Goal: Task Accomplishment & Management: Manage account settings

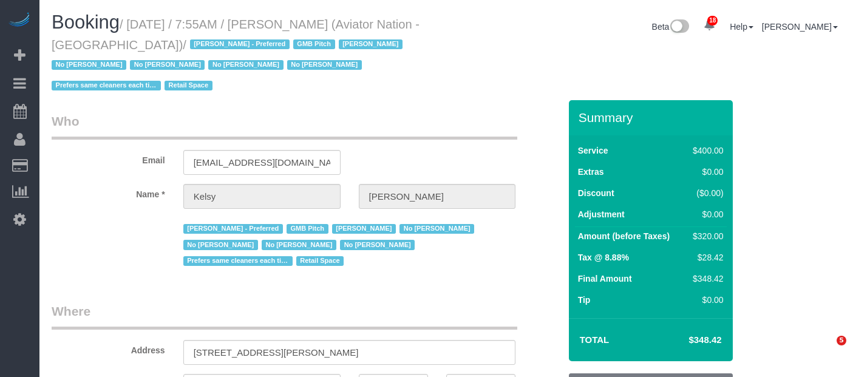
select select "NY"
select select "2"
select select "150"
select select "number:89"
select select "number:90"
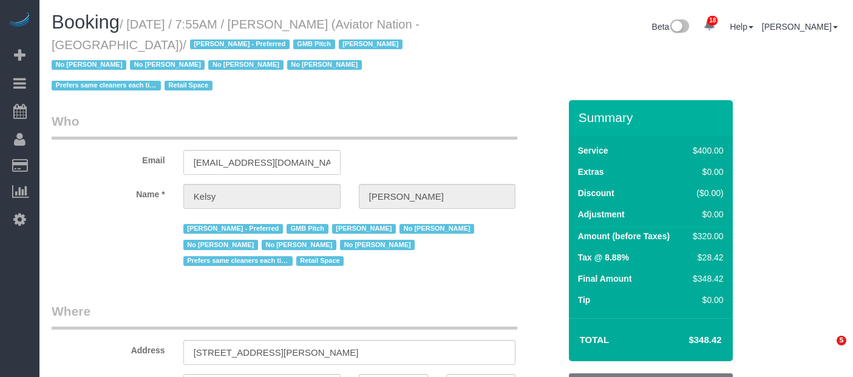
select select "number:15"
select select "number:5"
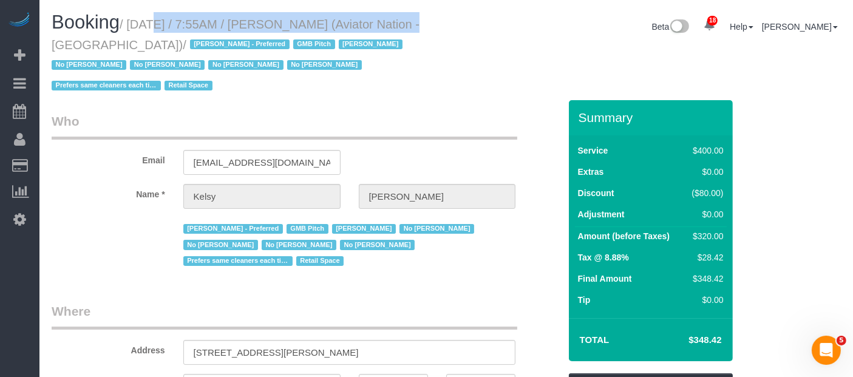
drag, startPoint x: 132, startPoint y: 23, endPoint x: 393, endPoint y: 18, distance: 261.8
click at [393, 18] on small "/ September 15, 2025 / 7:55AM / Kelsy Gonzalez (Aviator Nation - NYC) / Alketa …" at bounding box center [236, 55] width 368 height 75
copy small "September 15, 2025 / 7:55AM / Kelsy Gonzalez"
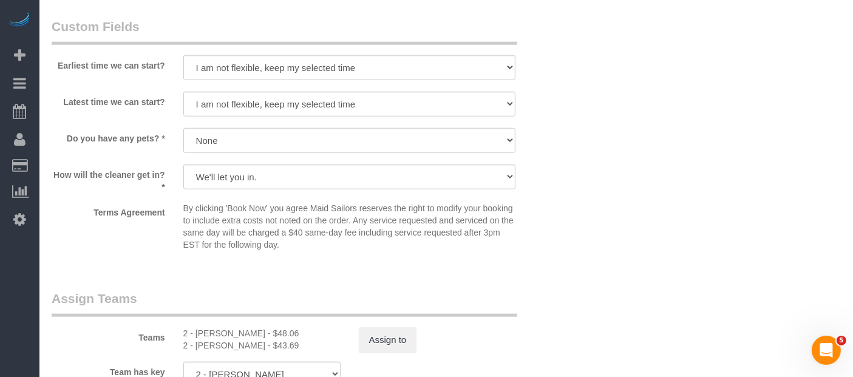
scroll to position [1417, 0]
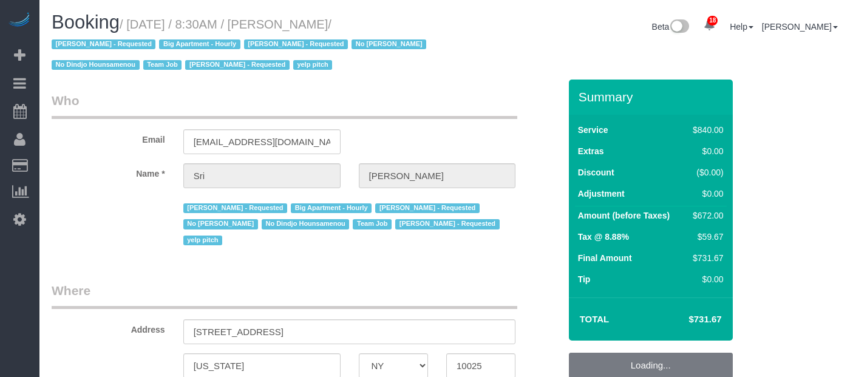
select select "NY"
select select "3"
select select "210"
select select "number:89"
select select "number:90"
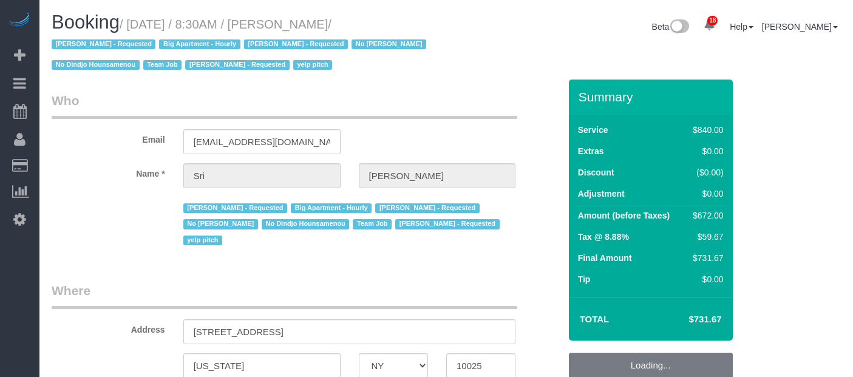
select select "number:15"
select select "number:5"
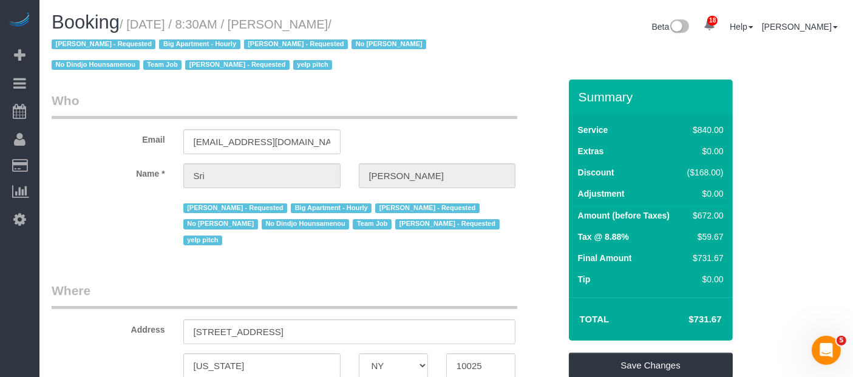
drag, startPoint x: 129, startPoint y: 19, endPoint x: 389, endPoint y: 19, distance: 260.5
click at [389, 19] on small "/ September 15, 2025 / 8:30AM / Sri Narasimhan / Alketa Tomaj - Requested Big A…" at bounding box center [241, 45] width 378 height 55
copy small "September 15, 2025 / 8:30AM / Sri Narasimhan"
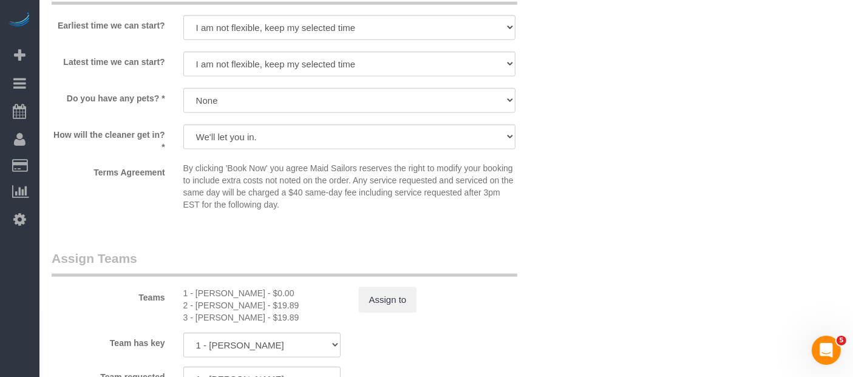
scroll to position [1417, 0]
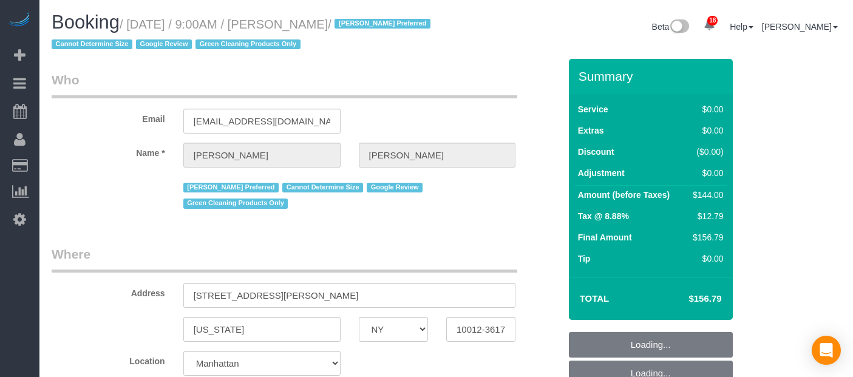
select select "NY"
select select "1"
select select "spot2"
select select "number:57"
select select "number:70"
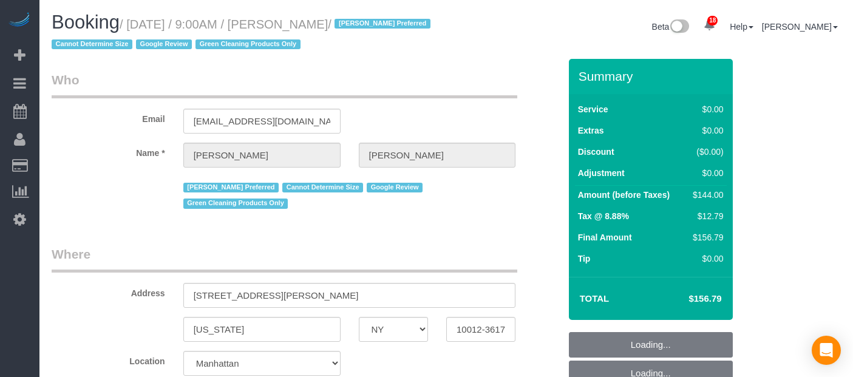
select select "number:15"
select select "number:5"
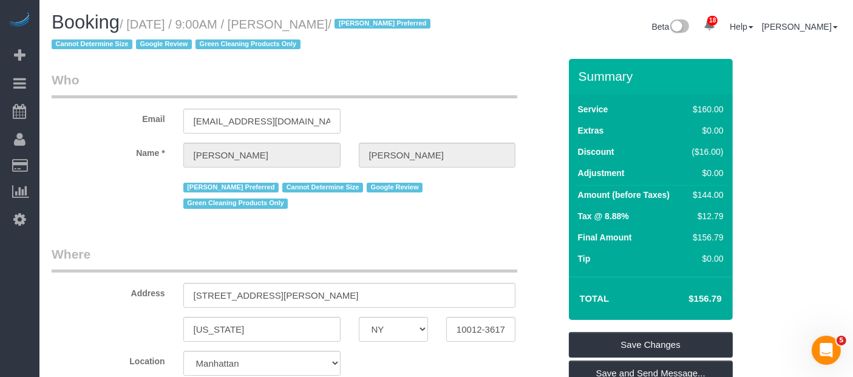
drag, startPoint x: 132, startPoint y: 24, endPoint x: 370, endPoint y: 26, distance: 237.4
click at [370, 26] on small "/ [DATE] / 9:00AM / [PERSON_NAME] / [PERSON_NAME] Preferred Cannot Determine Si…" at bounding box center [243, 35] width 383 height 34
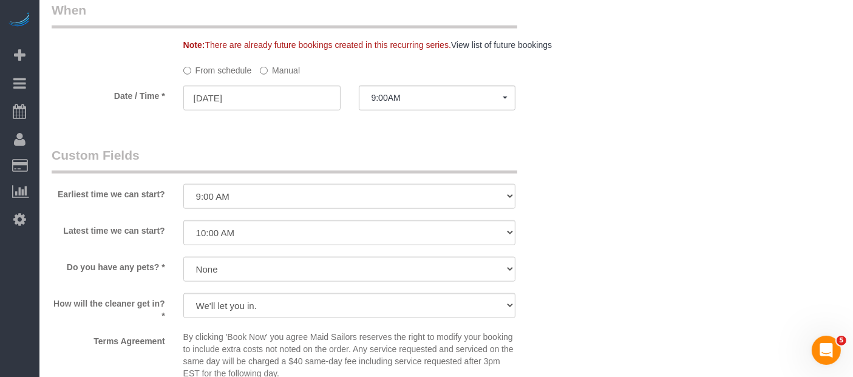
scroll to position [1417, 0]
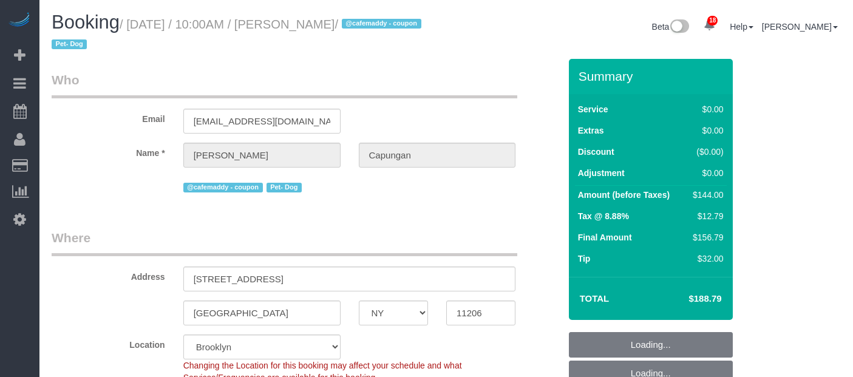
select select "NY"
select select "1"
select select "number:60"
select select "number:73"
select select "number:13"
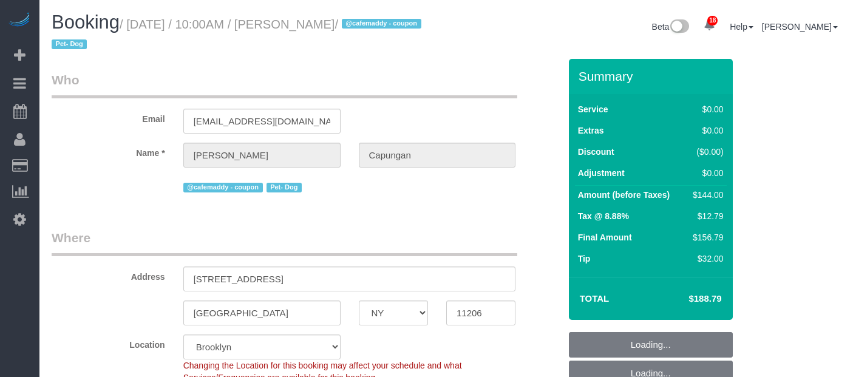
select select "number:5"
select select "spot63"
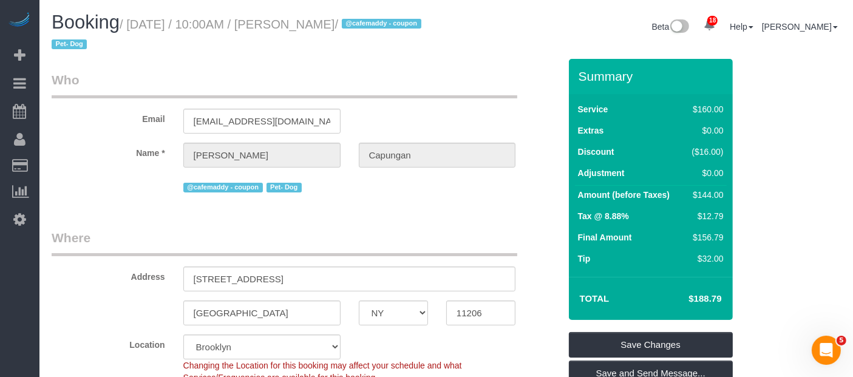
drag, startPoint x: 282, startPoint y: 24, endPoint x: 406, endPoint y: 24, distance: 123.9
click at [406, 24] on small "/ September 15, 2025 / 10:00AM / Sarah Capungan / @cafemaddy - coupon Pet- Dog" at bounding box center [238, 35] width 373 height 34
copy small "September 15, 2025 / 10:00AM / Sarah Capungan"
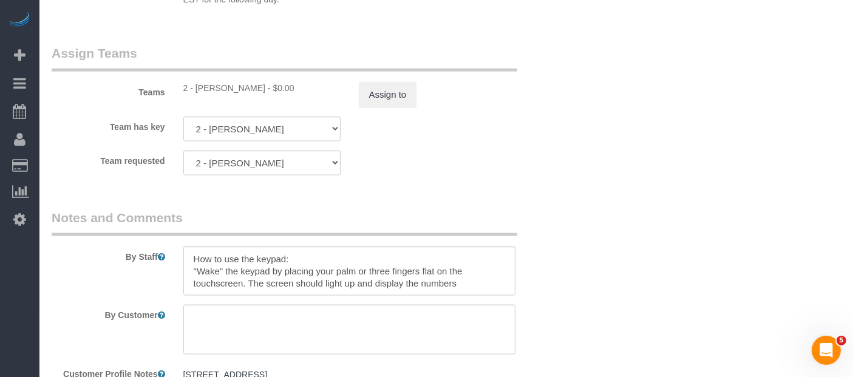
scroll to position [1686, 0]
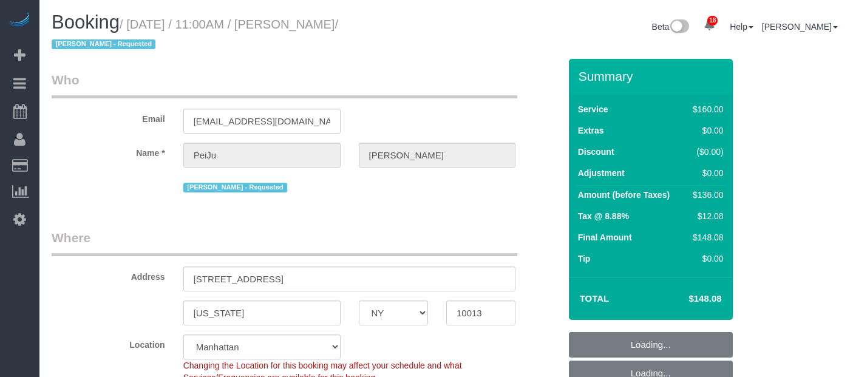
select select "NY"
select select "spot4"
select select "number:89"
select select "number:90"
select select "number:15"
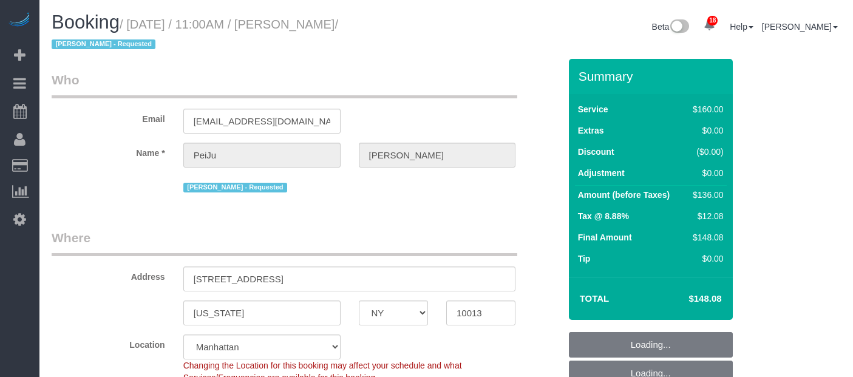
select select "number:6"
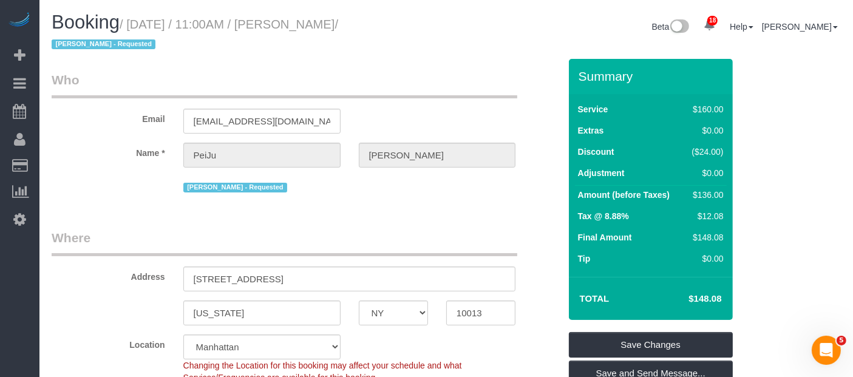
drag, startPoint x: 131, startPoint y: 20, endPoint x: 404, endPoint y: 20, distance: 273.2
click at [338, 20] on small "/ September 15, 2025 / 11:00AM / PeiJu Chien-Pott / Alketa Tomaj - Requested" at bounding box center [195, 35] width 287 height 34
copy small "September 15, 2025 / 11:00AM / PeiJu Chien-Pott"
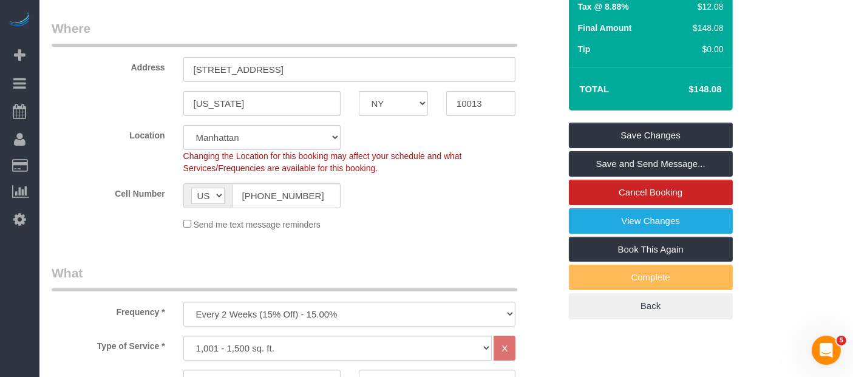
scroll to position [135, 0]
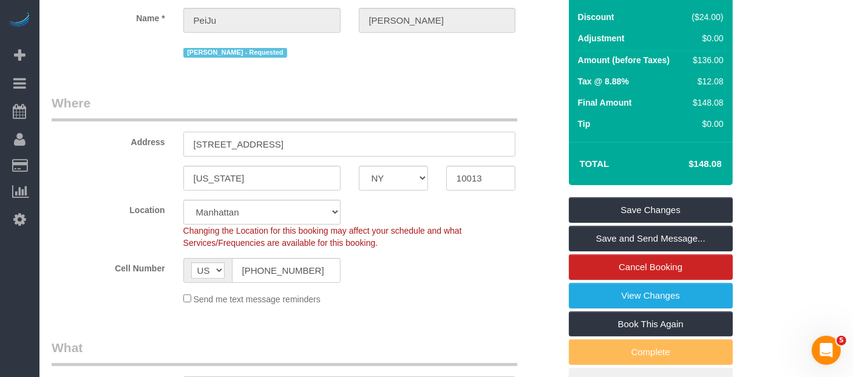
drag, startPoint x: 192, startPoint y: 139, endPoint x: 248, endPoint y: 140, distance: 55.3
click at [248, 140] on input "111 Varick St, PH 1" at bounding box center [349, 144] width 333 height 25
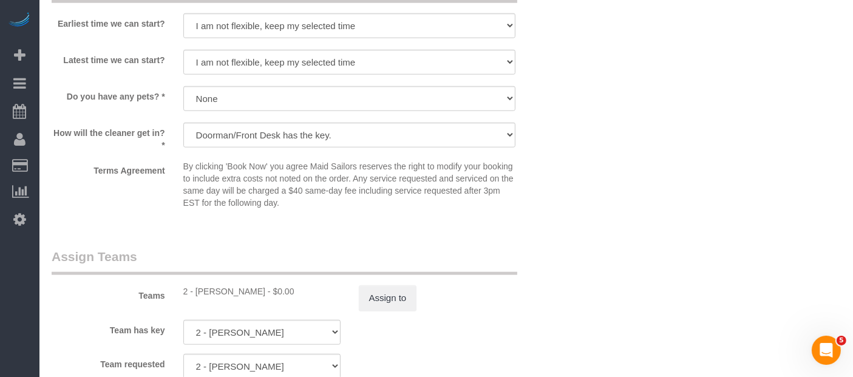
scroll to position [1349, 0]
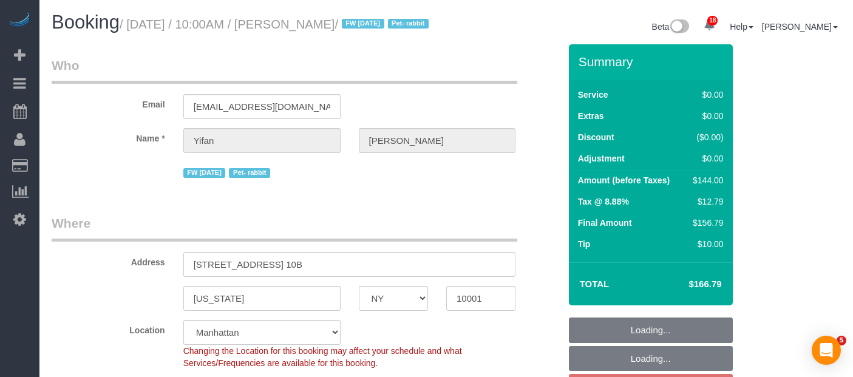
select select "NY"
select select "1"
select select "spot3"
select select "number:89"
select select "number:90"
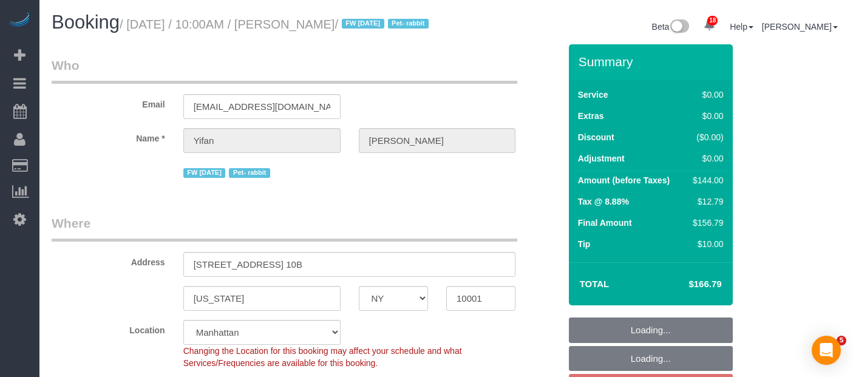
select select "number:15"
select select "number:6"
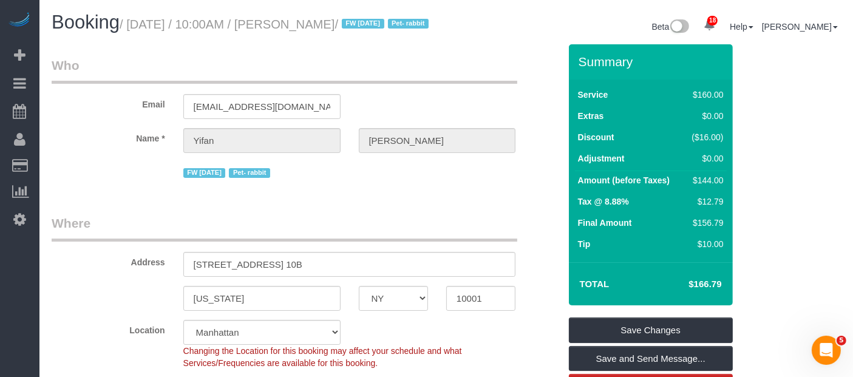
drag, startPoint x: 132, startPoint y: 23, endPoint x: 369, endPoint y: 27, distance: 237.4
click at [369, 27] on small "/ September 15, 2025 / 10:00AM / Yifan Zhao / FW 08/04/2024 Pet- rabbit" at bounding box center [276, 24] width 313 height 13
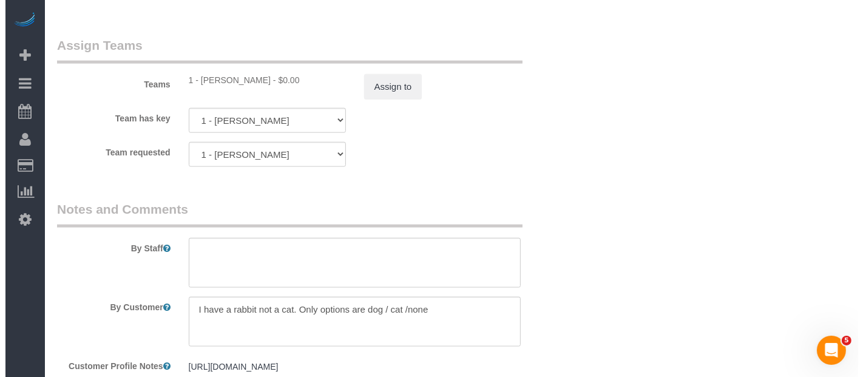
scroll to position [1484, 0]
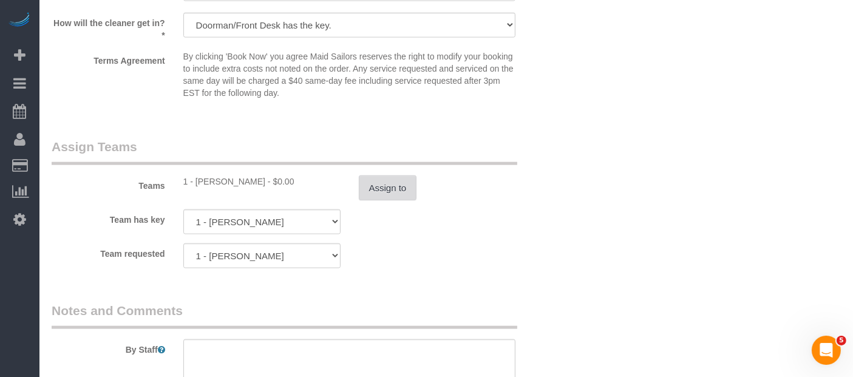
click at [395, 200] on button "Assign to" at bounding box center [388, 188] width 58 height 26
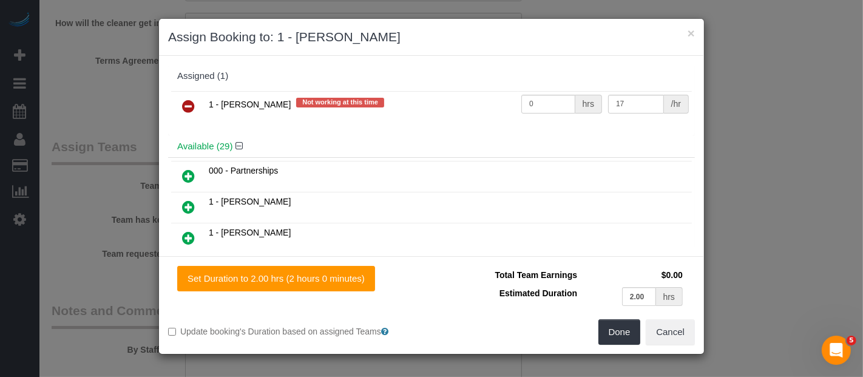
click at [182, 99] on icon at bounding box center [188, 106] width 13 height 15
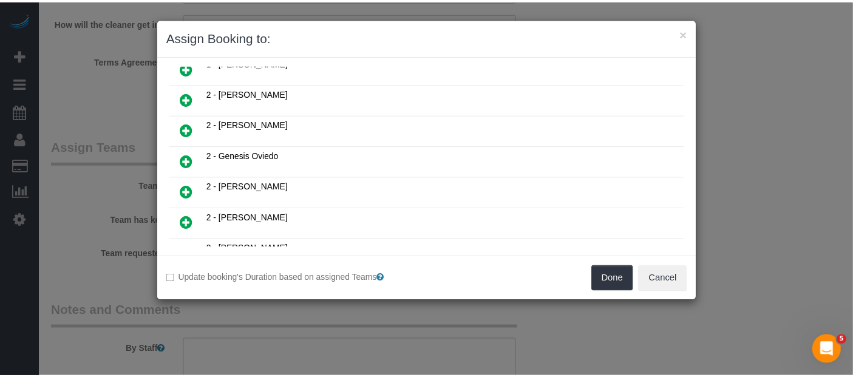
scroll to position [472, 0]
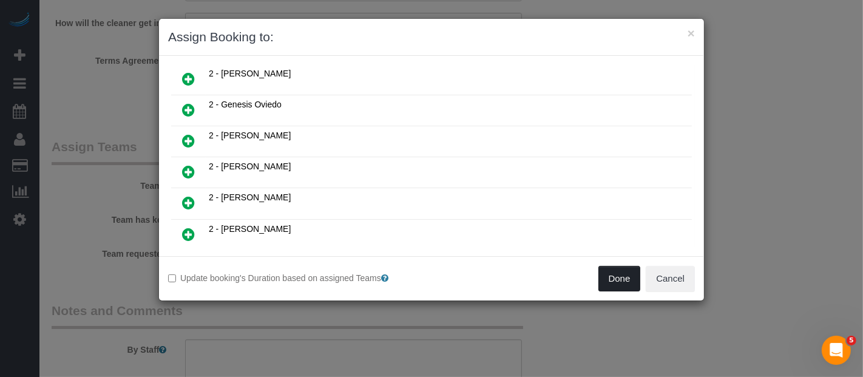
click at [618, 287] on button "Done" at bounding box center [620, 279] width 43 height 26
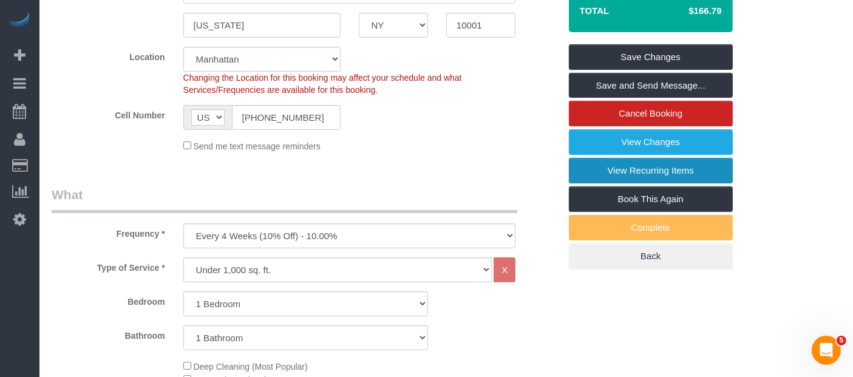
scroll to position [270, 0]
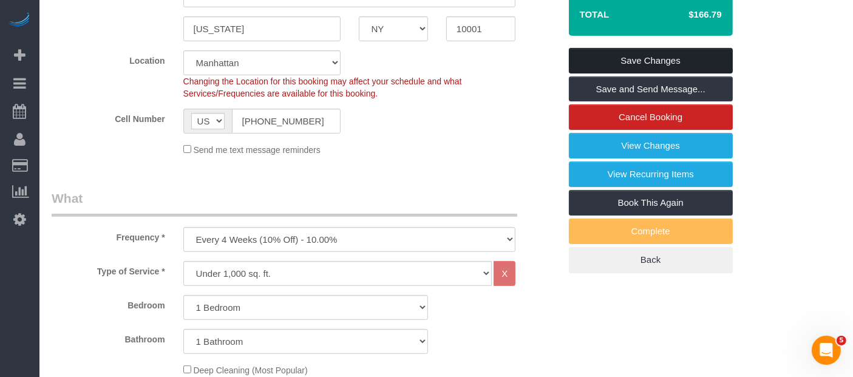
drag, startPoint x: 670, startPoint y: 77, endPoint x: 532, endPoint y: 30, distance: 146.1
click at [670, 73] on link "Save Changes" at bounding box center [651, 61] width 164 height 26
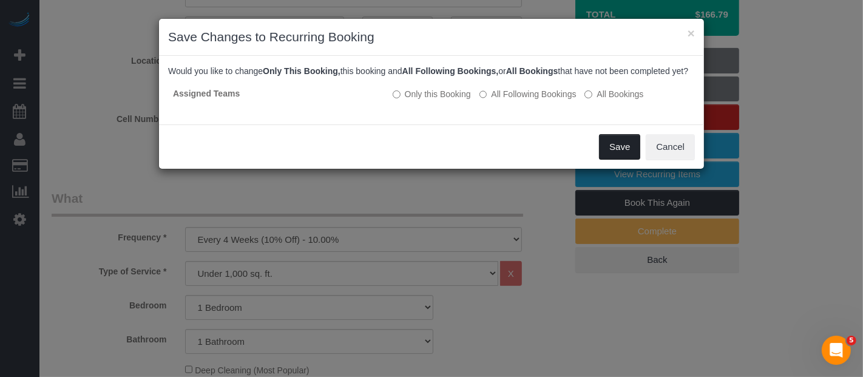
click at [614, 160] on button "Save" at bounding box center [619, 147] width 41 height 26
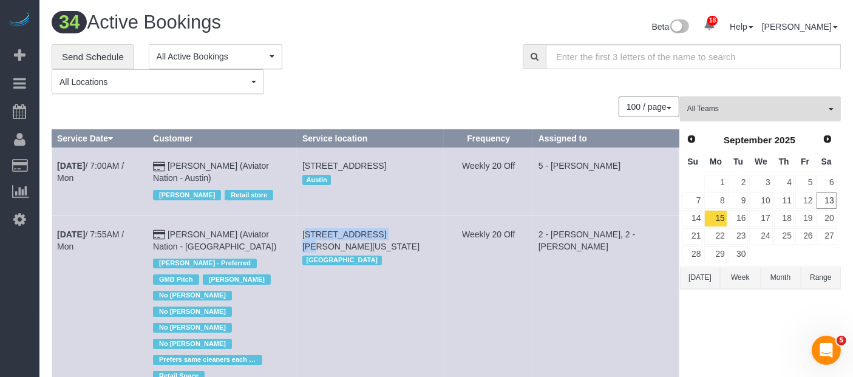
drag, startPoint x: 306, startPoint y: 228, endPoint x: 377, endPoint y: 231, distance: 71.1
click at [377, 231] on td "93 Mercer Street, New York, NY 10012 Manhattan" at bounding box center [370, 306] width 147 height 181
copy span "93 Mercer Street,"
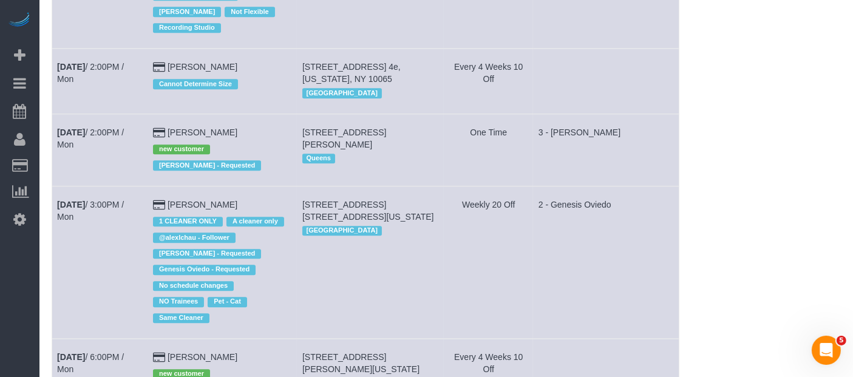
scroll to position [3103, 0]
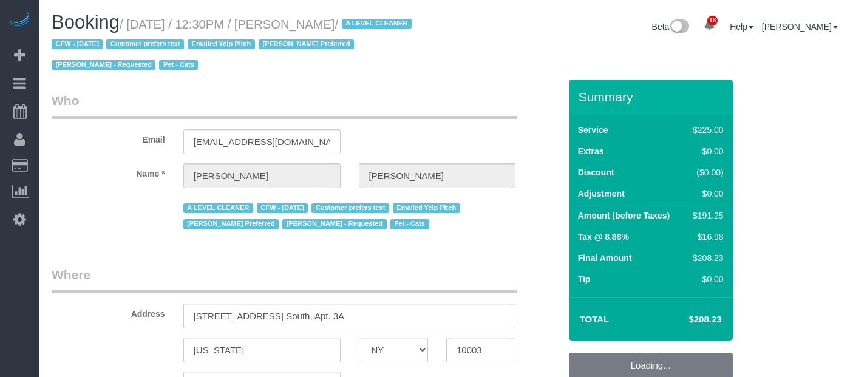
select select "NY"
select select "180"
select select "number:89"
select select "number:90"
select select "number:15"
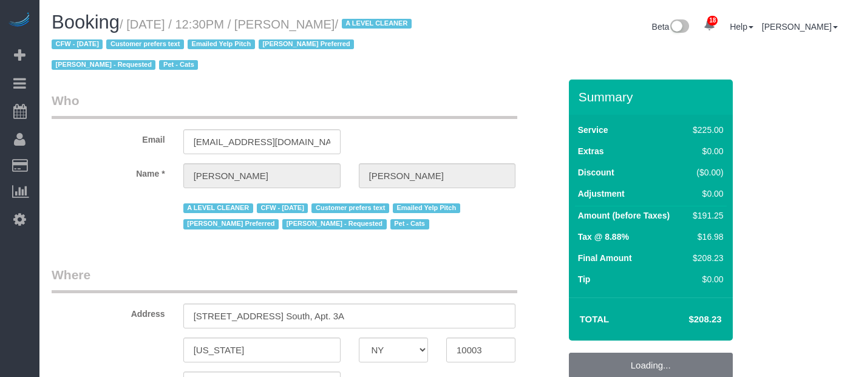
select select "number:6"
select select "number:21"
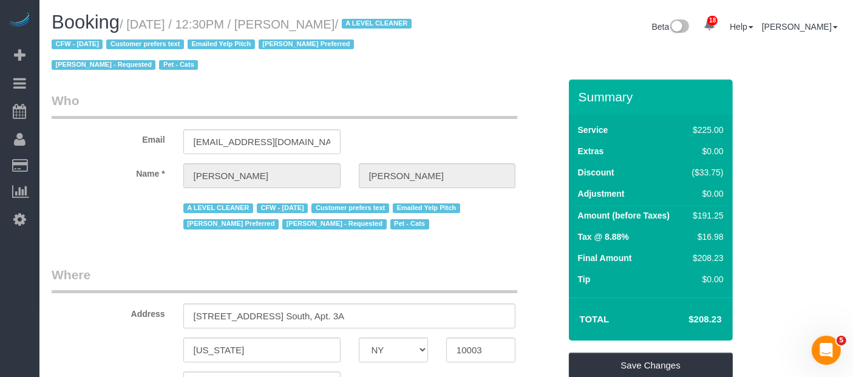
drag, startPoint x: 132, startPoint y: 23, endPoint x: 381, endPoint y: 27, distance: 249.0
click at [383, 27] on small "/ September 15, 2025 / 12:30PM / Jeffrey Davis / A LEVEL CLEANER CFW - 08/12/25…" at bounding box center [234, 45] width 364 height 55
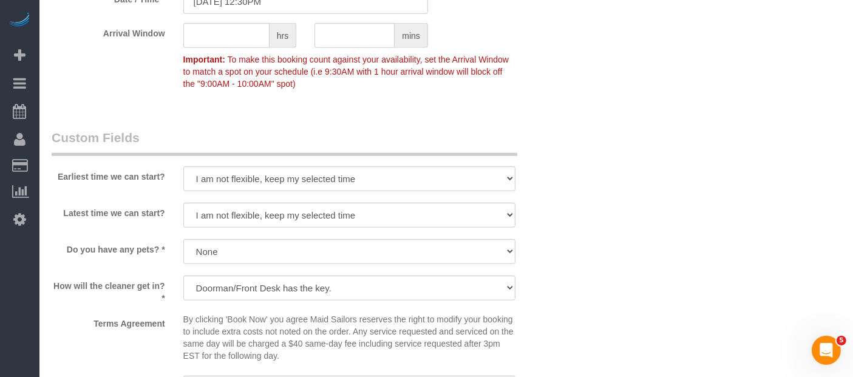
scroll to position [1214, 0]
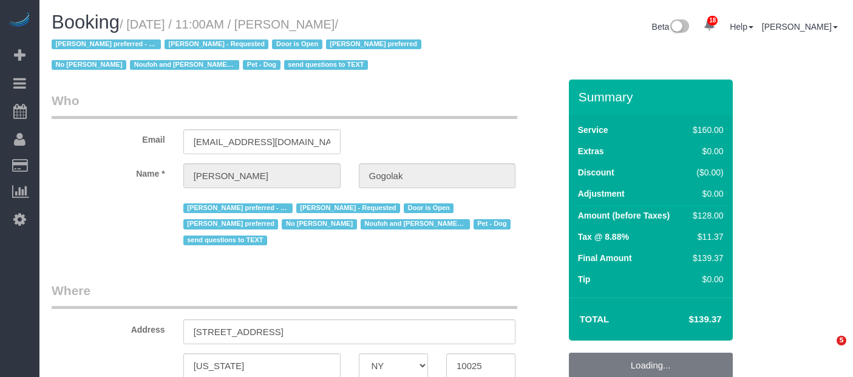
select select "NY"
select select "string:stripe-pm_1RfNyY4VGloSiKo7jWnzrFGY"
select select "number:58"
select select "number:76"
select select "number:13"
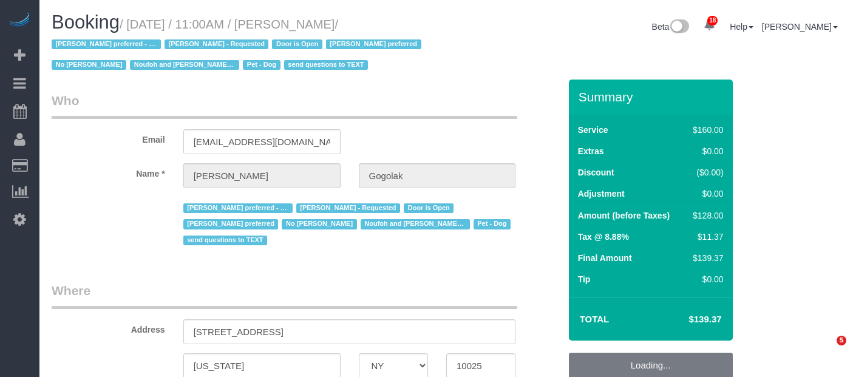
select select "number:5"
select select "spot64"
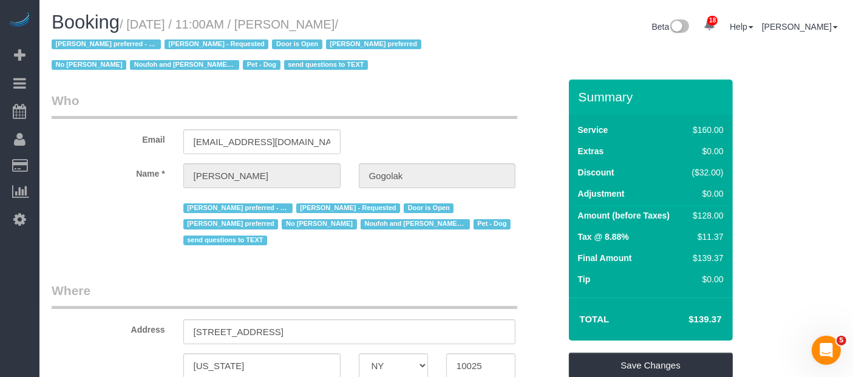
drag, startPoint x: 134, startPoint y: 24, endPoint x: 405, endPoint y: 19, distance: 271.5
click at [405, 19] on small "/ September 15, 2025 / 11:00AM / Leonora Gogolak / Ana Araujo preferred - Monda…" at bounding box center [238, 45] width 373 height 55
copy small "September 15, 2025 / 11:00AM / Leonora Gogolak"
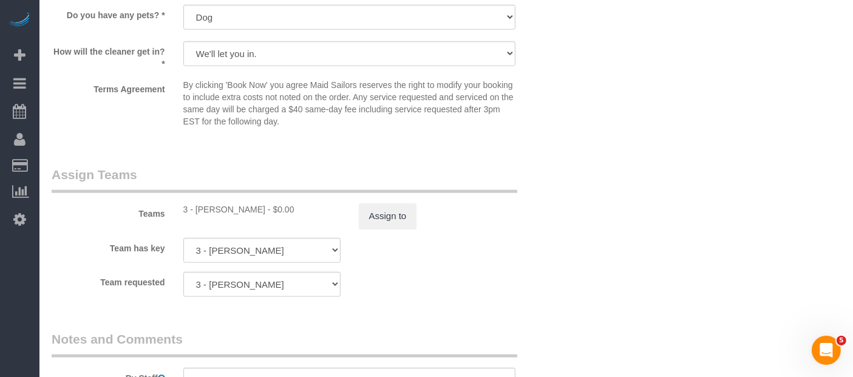
scroll to position [1282, 0]
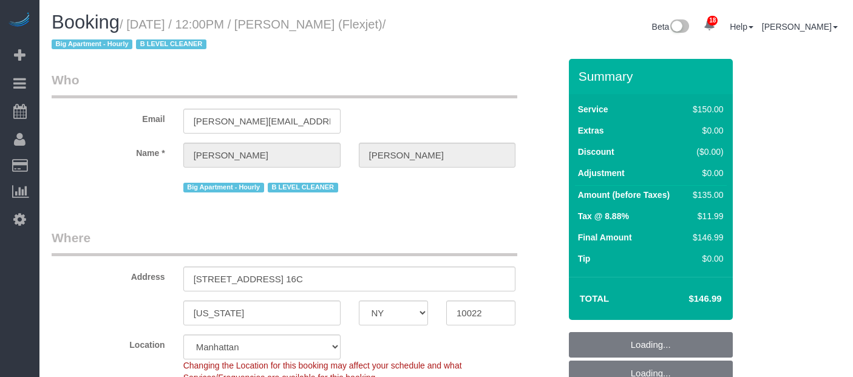
select select "NY"
select select "150"
select select "spot5"
select select "number:89"
select select "number:90"
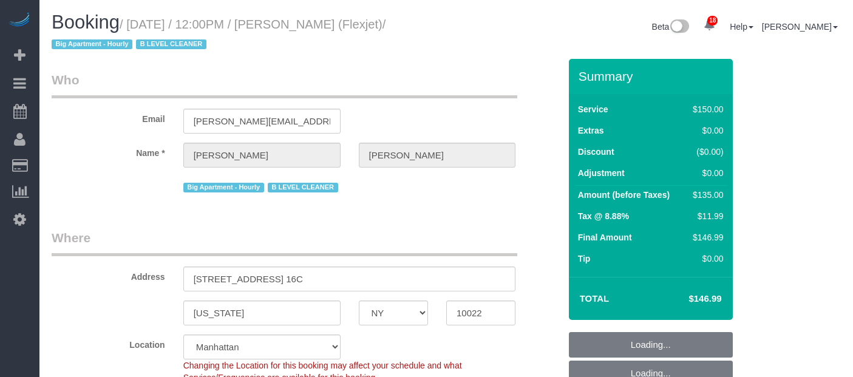
select select "number:15"
select select "number:6"
select select "number:21"
select select "22223"
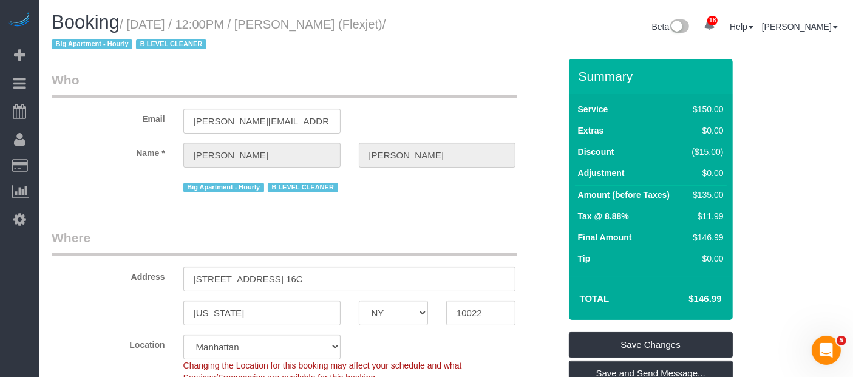
drag, startPoint x: 132, startPoint y: 23, endPoint x: 404, endPoint y: 15, distance: 271.6
click at [404, 15] on h1 "Booking / [DATE] / 12:00PM / [PERSON_NAME] (Flexjet) / Big Apartment - Hourly B…" at bounding box center [245, 32] width 386 height 41
copy small "[DATE] / 12:00PM / [PERSON_NAME]"
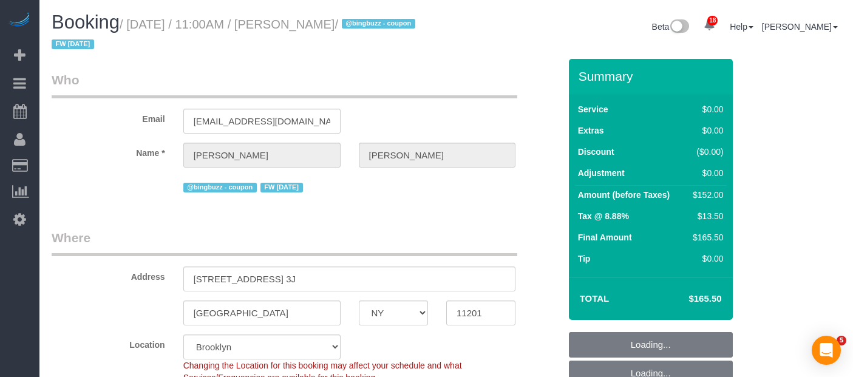
select select "NY"
select select "2"
select select "spot64"
select select "number:89"
select select "number:90"
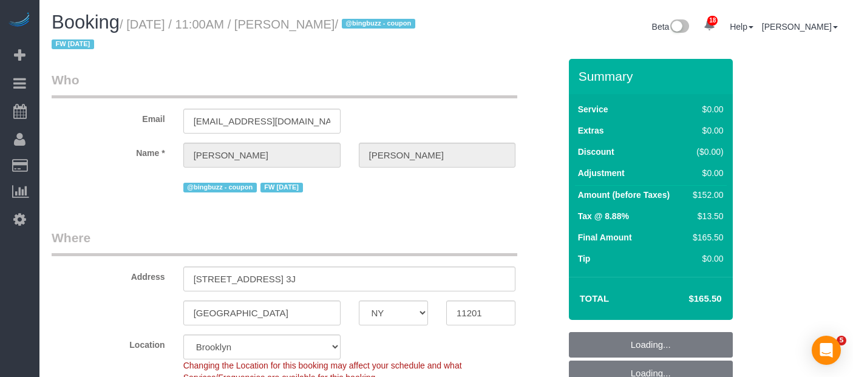
select select "number:15"
select select "number:6"
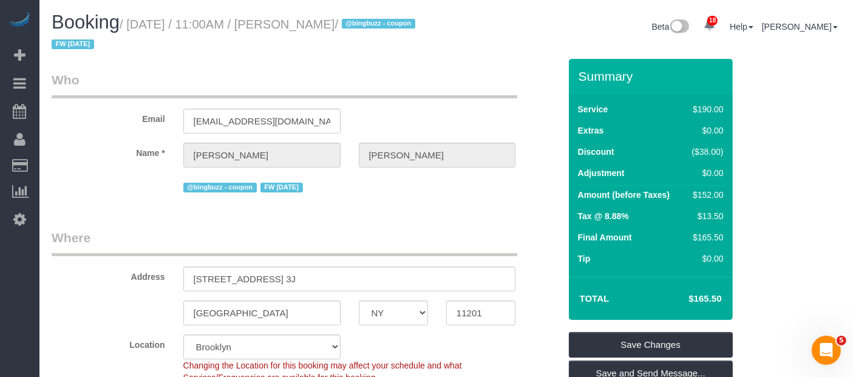
drag, startPoint x: 134, startPoint y: 24, endPoint x: 383, endPoint y: 19, distance: 249.6
click at [383, 19] on small "/ [DATE] / 11:00AM / [PERSON_NAME] / @bingbuzz - coupon FW [DATE]" at bounding box center [235, 35] width 367 height 34
copy small "[DATE] / 11:00AM / [PERSON_NAME]"
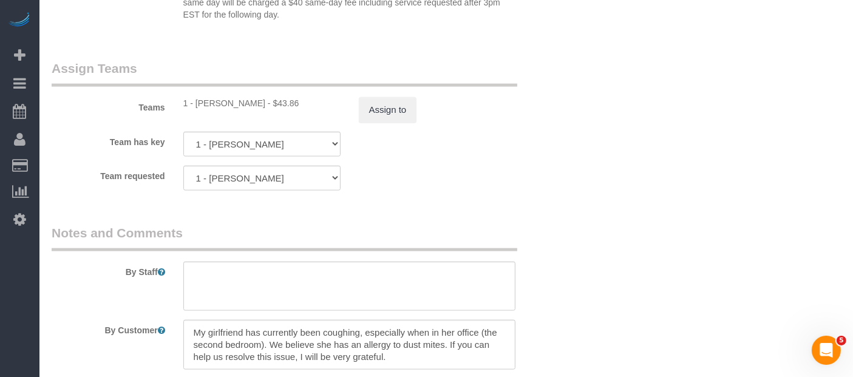
scroll to position [1754, 0]
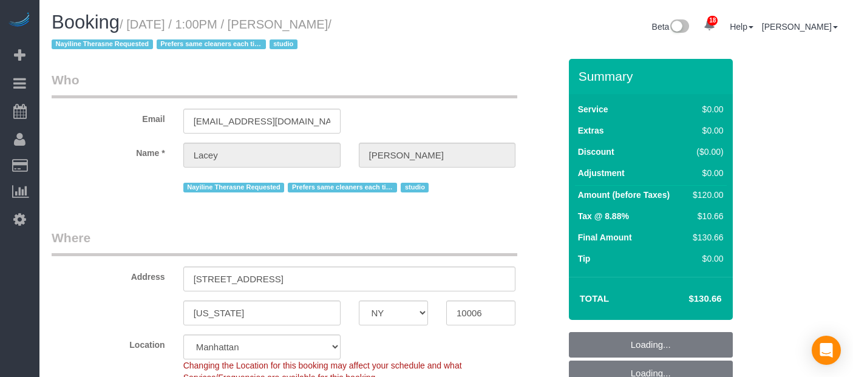
select select "NY"
select select "string:stripe-pm_1QnwjA4VGloSiKo7h3HCAQgS"
select select "spot6"
select select "number:61"
select select "number:77"
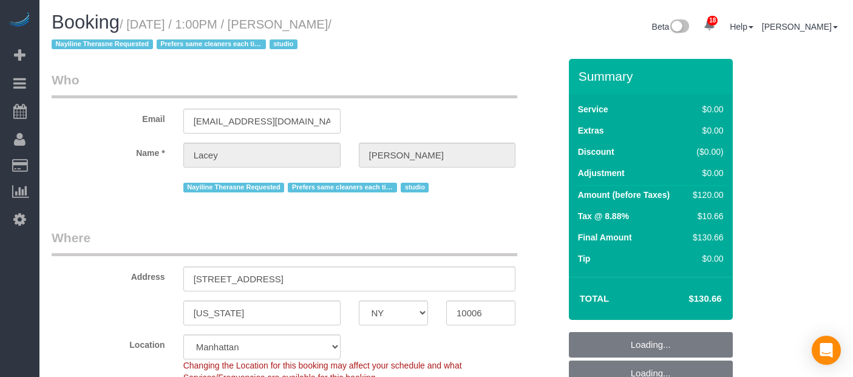
select select "number:15"
select select "number:5"
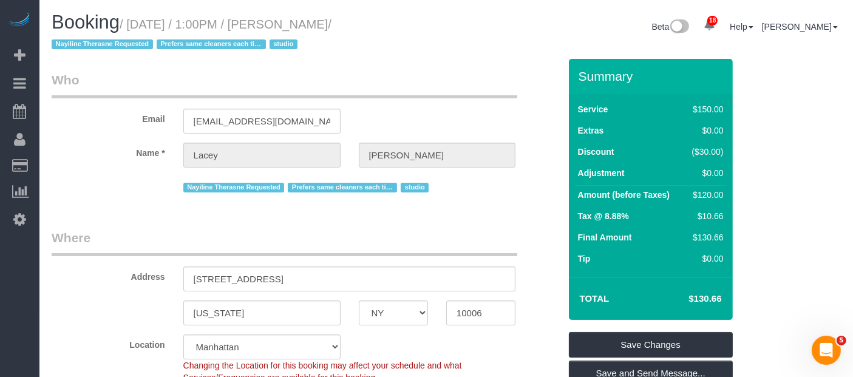
drag, startPoint x: 133, startPoint y: 24, endPoint x: 392, endPoint y: 21, distance: 258.7
click at [332, 21] on small "/ September 15, 2025 / 1:00PM / Lacey Gutierrez / Nayiline Therasne Requested P…" at bounding box center [192, 35] width 280 height 34
copy small "September 15, 2025 / 1:00PM / Lacey Gutierrez"
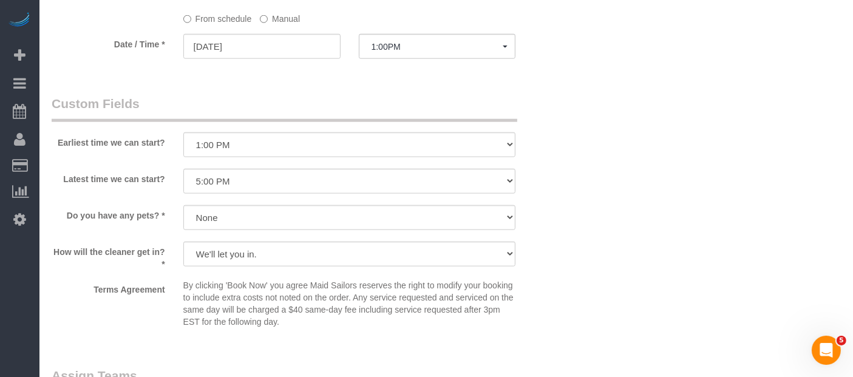
scroll to position [1349, 0]
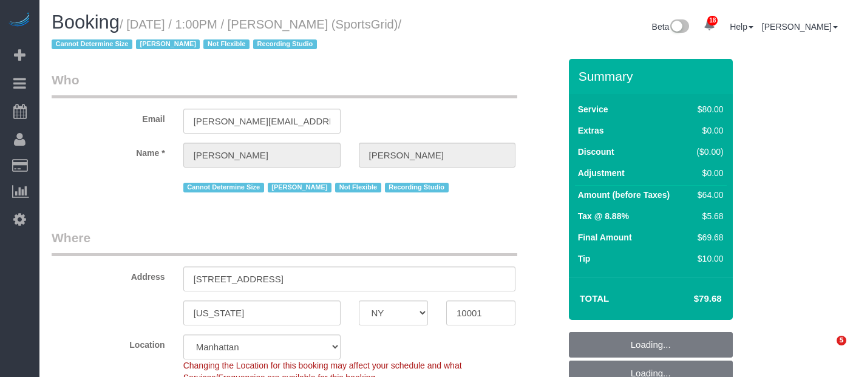
select select "NY"
select select "number:89"
select select "number:90"
select select "number:15"
select select "number:7"
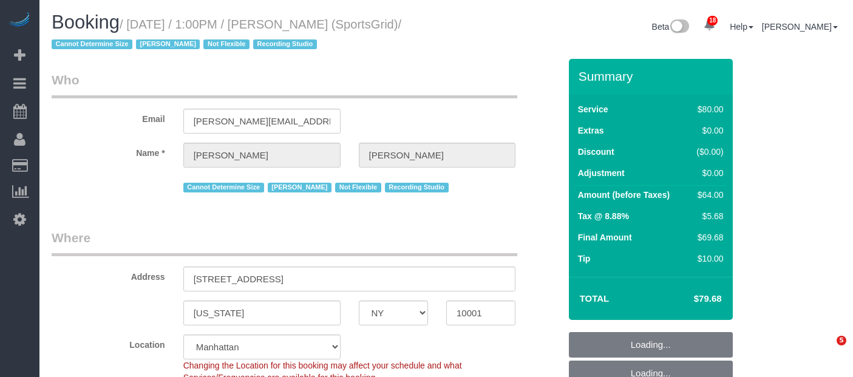
select select "number:21"
select select "spot66"
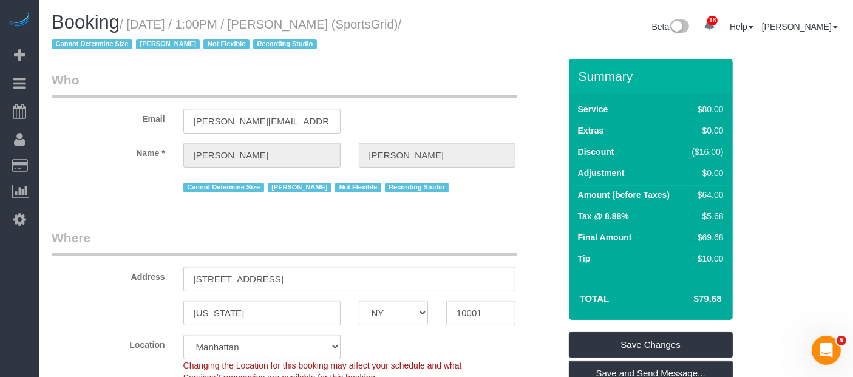
drag, startPoint x: 133, startPoint y: 21, endPoint x: 412, endPoint y: 28, distance: 279.4
click at [412, 28] on h1 "Booking / [DATE] / 1:00PM / [PERSON_NAME] (SportsGrid) / Cannot Determine Size …" at bounding box center [245, 32] width 386 height 41
copy small "[DATE] / 1:00PM / [PERSON_NAME]"
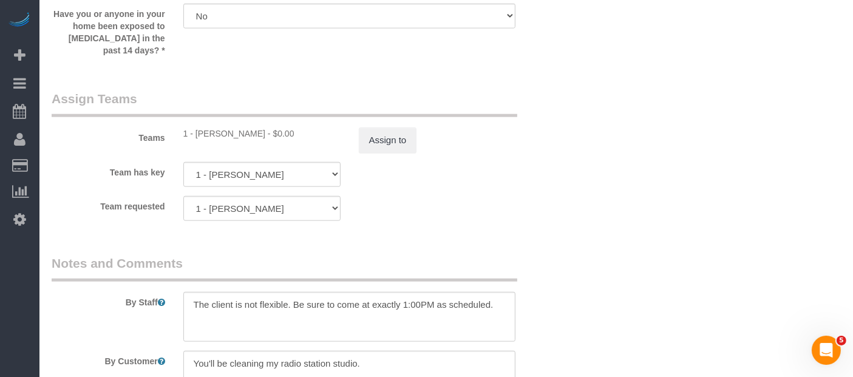
scroll to position [1417, 0]
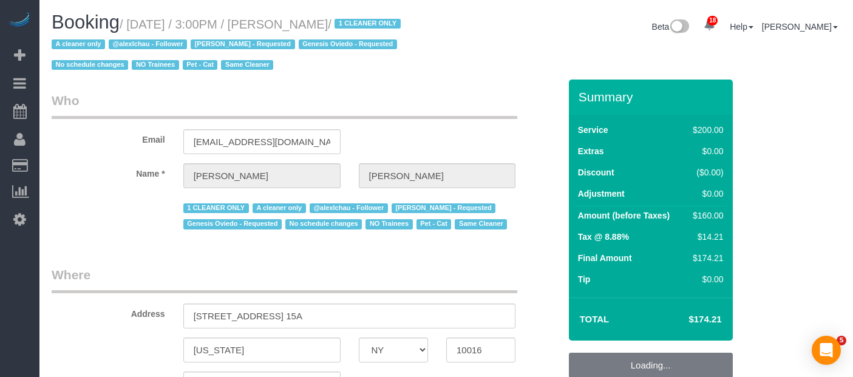
select select "NY"
select select "150"
select select "number:89"
select select "number:90"
select select "number:14"
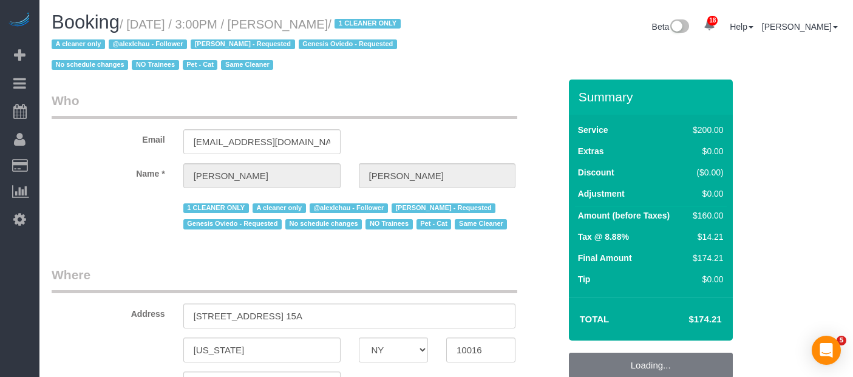
select select "number:5"
select select "spot68"
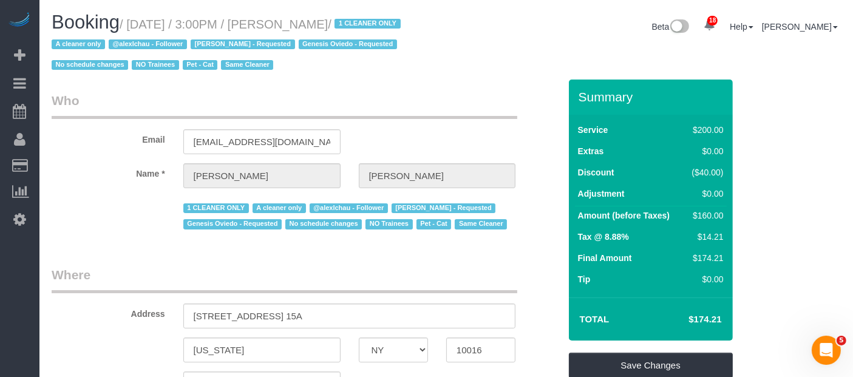
drag, startPoint x: 132, startPoint y: 19, endPoint x: 382, endPoint y: 27, distance: 250.3
click at [381, 23] on small "/ September 15, 2025 / 3:00PM / Jane Lipnitsky / 1 CLEANER ONLY A cleaner only …" at bounding box center [228, 45] width 353 height 55
copy small "September 15, 2025 / 3:00PM / Jane Lipnitsky"
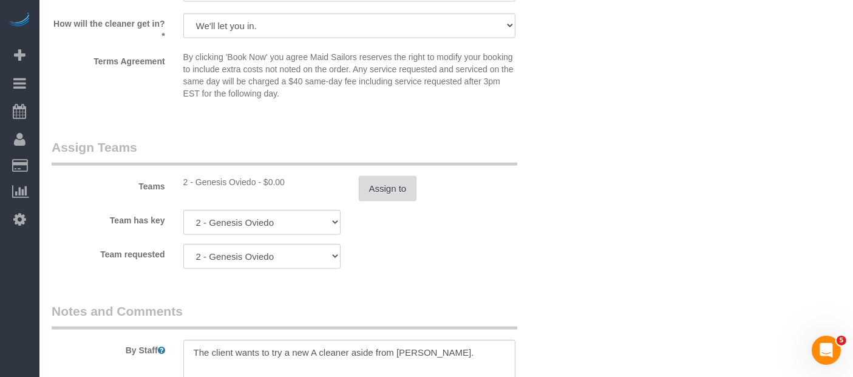
scroll to position [1417, 0]
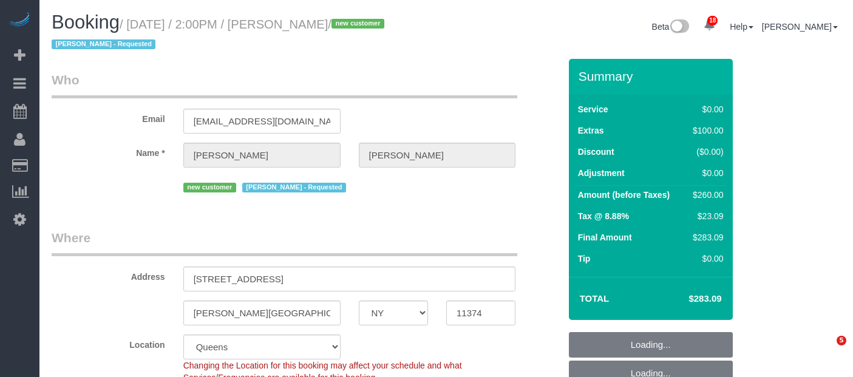
select select "NY"
select select "1"
select select "number:63"
select select "number:75"
select select "number:15"
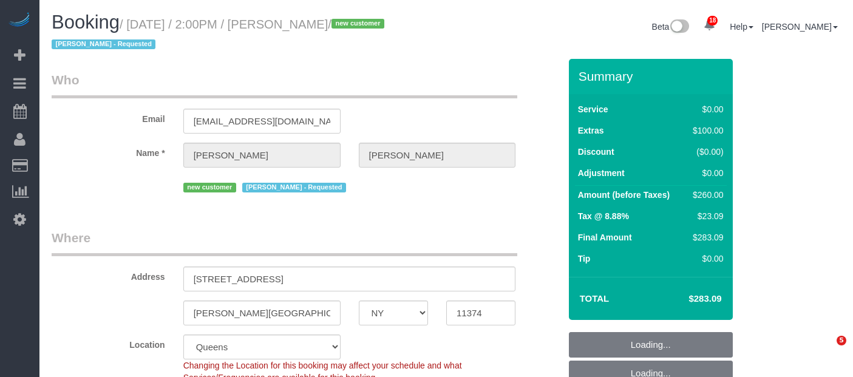
select select "number:5"
select select "spot62"
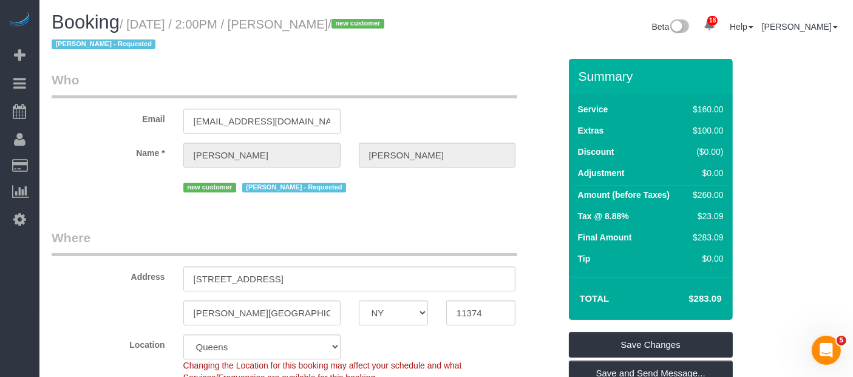
drag, startPoint x: 132, startPoint y: 24, endPoint x: 374, endPoint y: 23, distance: 242.3
click at [374, 23] on small "/ [DATE] / 2:00PM / [PERSON_NAME] / new customer [PERSON_NAME] - Requested" at bounding box center [220, 35] width 336 height 34
copy small "[DATE] / 2:00PM / [PERSON_NAME]"
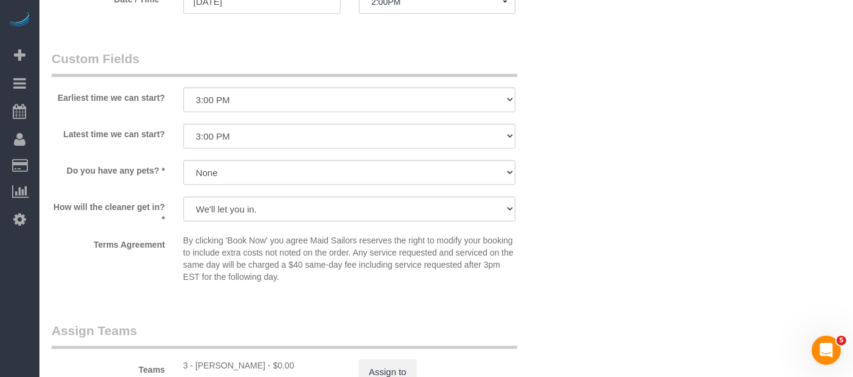
scroll to position [1484, 0]
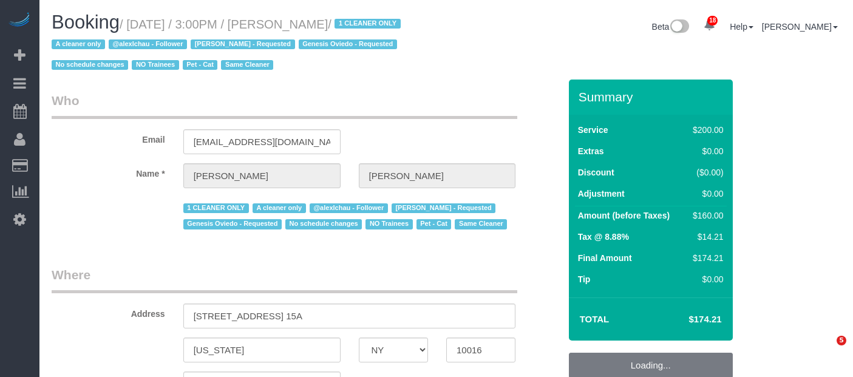
select select "NY"
select select "150"
select select "spot8"
select select "number:89"
select select "number:90"
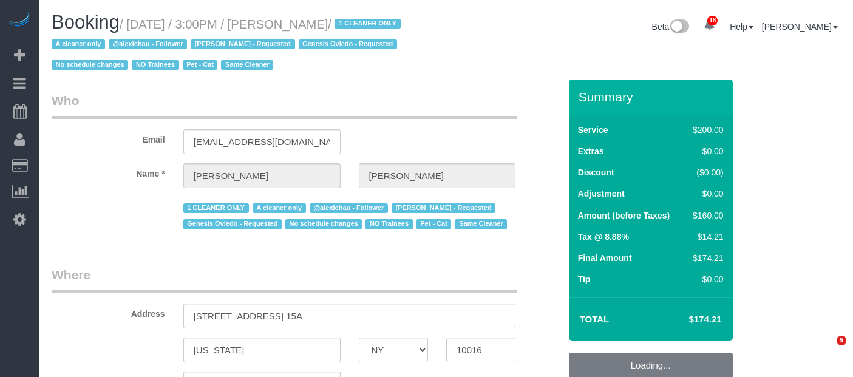
select select "number:14"
select select "number:5"
